Goal: Task Accomplishment & Management: Manage account settings

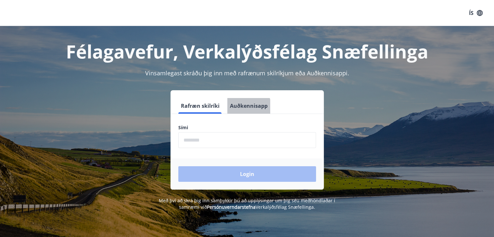
click at [236, 108] on button "Auðkennisapp" at bounding box center [248, 106] width 43 height 16
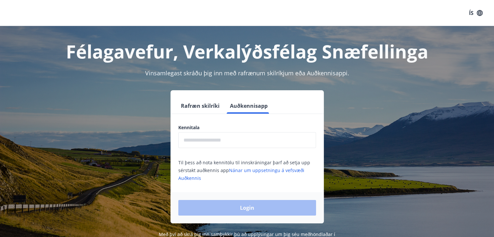
click at [211, 141] on input "text" at bounding box center [247, 140] width 138 height 16
type input "**********"
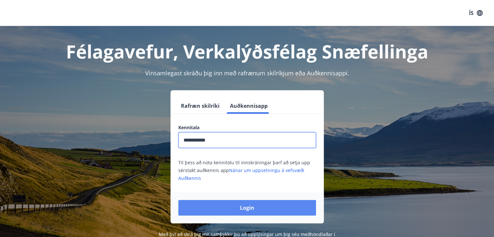
click at [268, 213] on button "Login" at bounding box center [247, 208] width 138 height 16
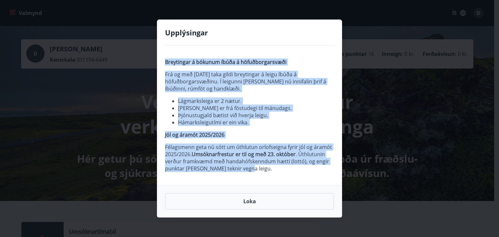
drag, startPoint x: 161, startPoint y: 63, endPoint x: 282, endPoint y: 170, distance: 161.9
click at [282, 170] on div "Breytingar á bókunum íbúða á höfuðborgarsvæði Frá og með [DATE] taka gildi brey…" at bounding box center [249, 115] width 184 height 140
copy span "Breytingar á bókunum íbúða á höfuðborgarsvæði Frá og með [DATE] taka gildi brey…"
click at [285, 200] on button "Loka" at bounding box center [249, 201] width 169 height 16
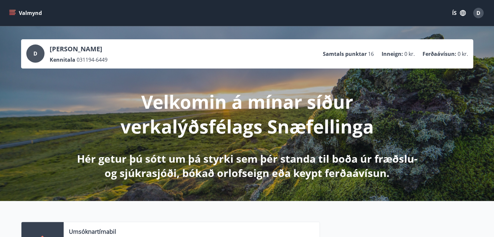
click at [457, 17] on button "ÍS" at bounding box center [458, 13] width 21 height 12
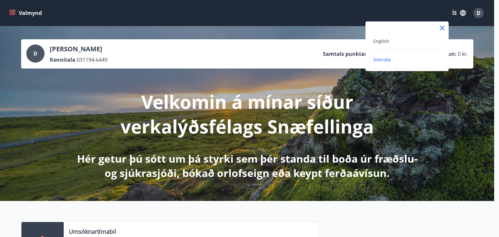
click at [395, 38] on div "English" at bounding box center [407, 41] width 68 height 8
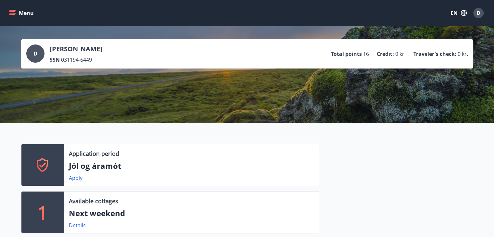
click at [16, 14] on button "Menu" at bounding box center [22, 13] width 29 height 12
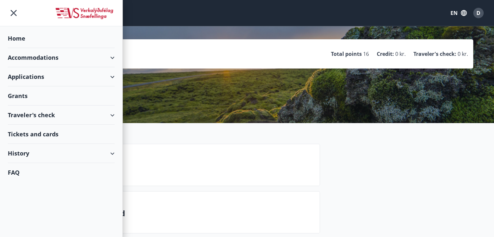
click at [38, 56] on div "Accommodations" at bounding box center [61, 57] width 107 height 19
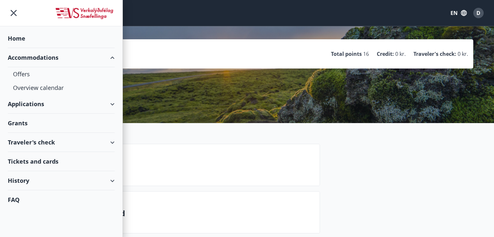
click at [199, 156] on div "Application period" at bounding box center [191, 153] width 245 height 8
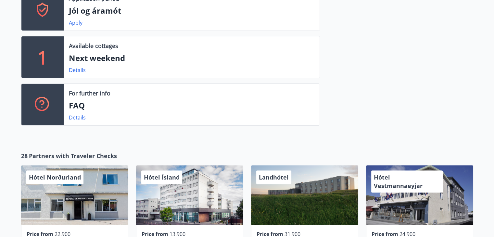
scroll to position [97, 0]
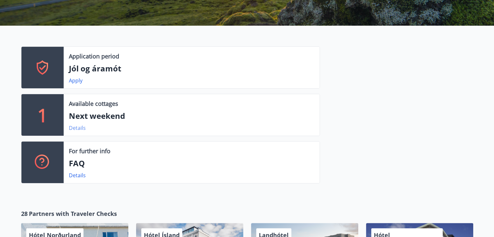
click at [82, 127] on link "Details" at bounding box center [77, 127] width 17 height 7
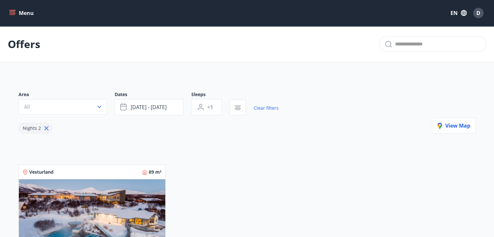
click at [7, 12] on div "Menu EN D" at bounding box center [247, 13] width 494 height 26
click at [15, 15] on icon "menu" at bounding box center [12, 13] width 6 height 6
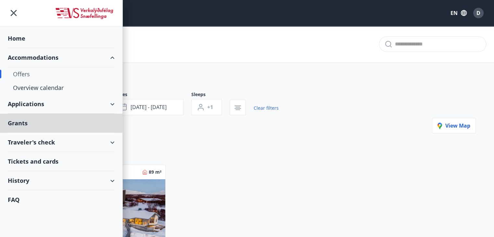
click at [26, 34] on div "Home" at bounding box center [61, 38] width 107 height 19
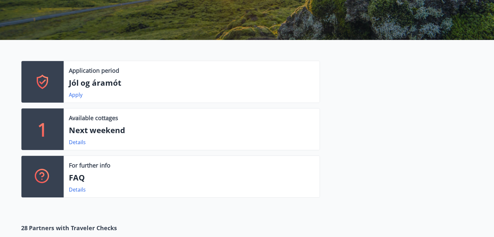
scroll to position [97, 0]
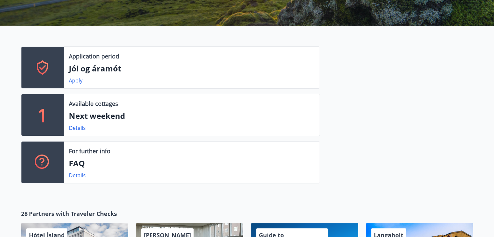
click at [58, 67] on div at bounding box center [42, 68] width 42 height 42
click at [74, 80] on link "Apply" at bounding box center [76, 80] width 14 height 7
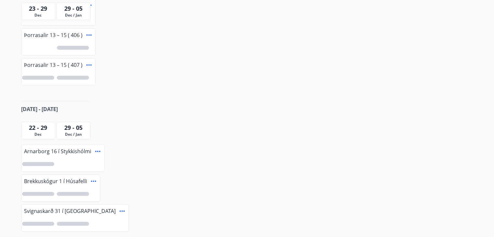
scroll to position [365, 0]
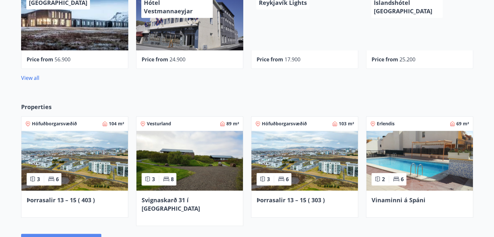
scroll to position [424, 0]
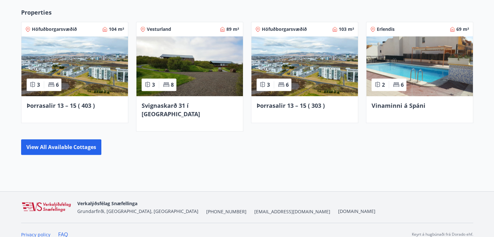
click at [73, 147] on div "Properties Höfuðborgarsvæðið 104 m² 3 6 Þorrasalir 13 – 15 ( 403 ) Vesturland 8…" at bounding box center [247, 82] width 494 height 168
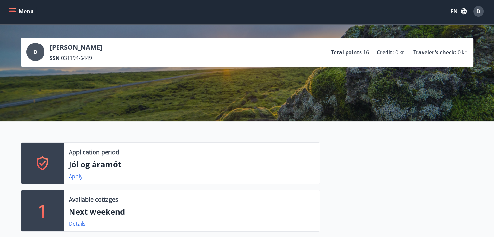
scroll to position [0, 0]
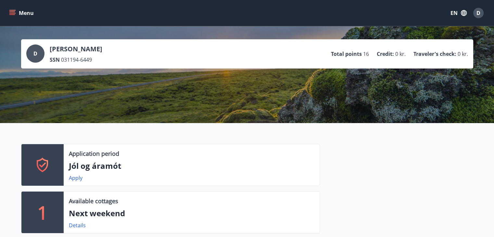
click at [15, 13] on icon "menu" at bounding box center [12, 13] width 6 height 6
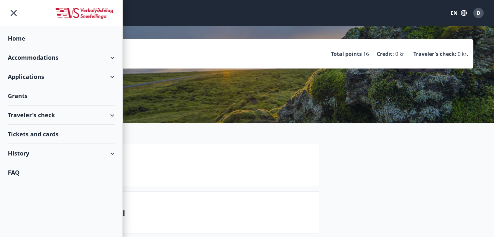
click at [53, 160] on div "History" at bounding box center [61, 153] width 107 height 19
click at [36, 185] on div "Bookings" at bounding box center [61, 184] width 96 height 14
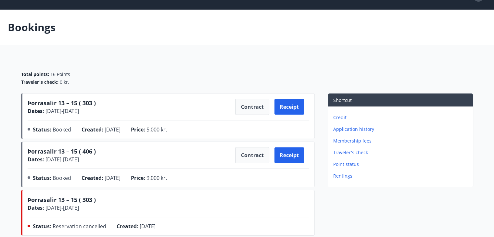
scroll to position [32, 0]
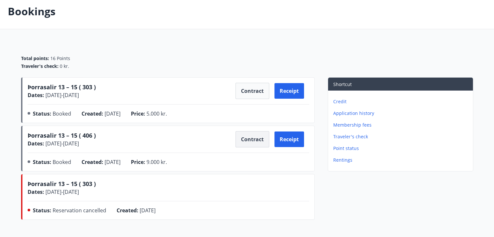
click at [254, 143] on button "Contract" at bounding box center [252, 139] width 34 height 16
click at [244, 135] on button "Contract" at bounding box center [252, 139] width 34 height 16
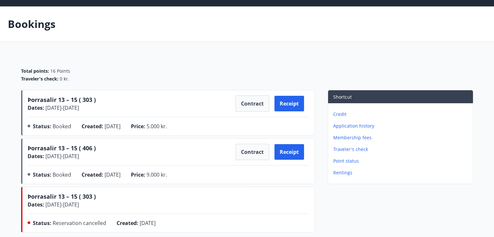
scroll to position [0, 0]
